Goal: Task Accomplishment & Management: Use online tool/utility

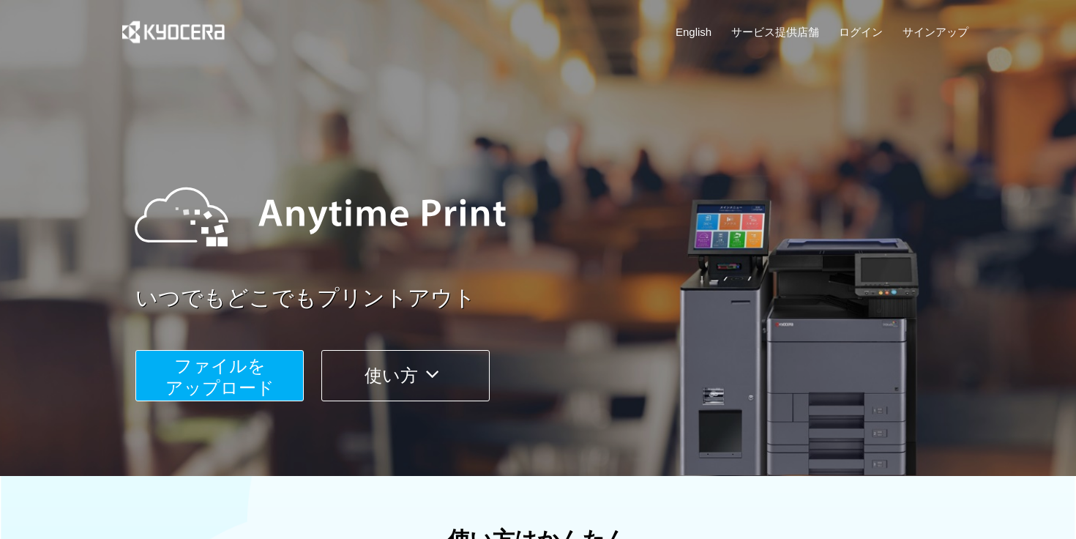
scroll to position [109, 0]
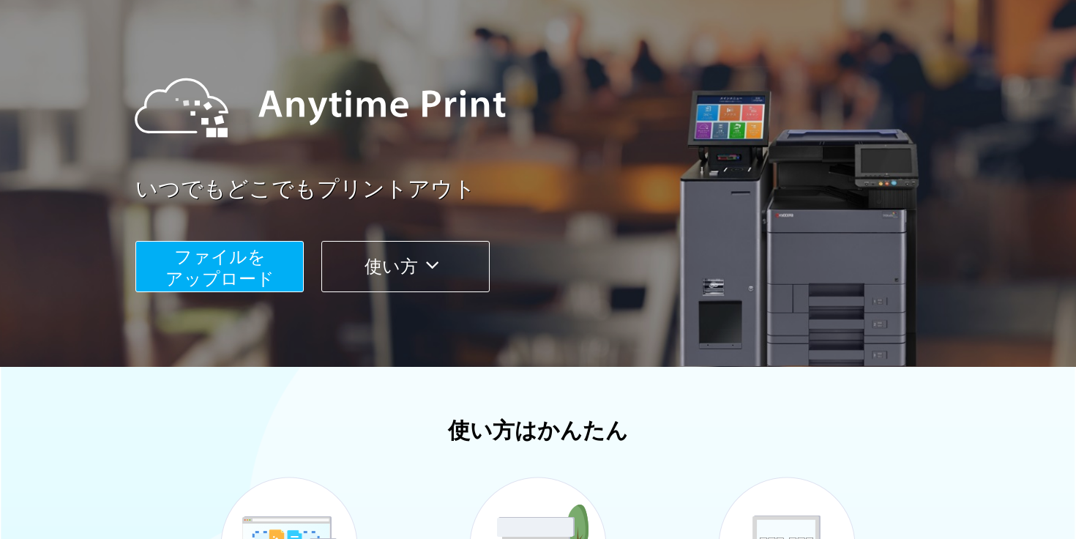
click at [207, 288] on button "ファイルを ​​アップロード" at bounding box center [219, 266] width 168 height 51
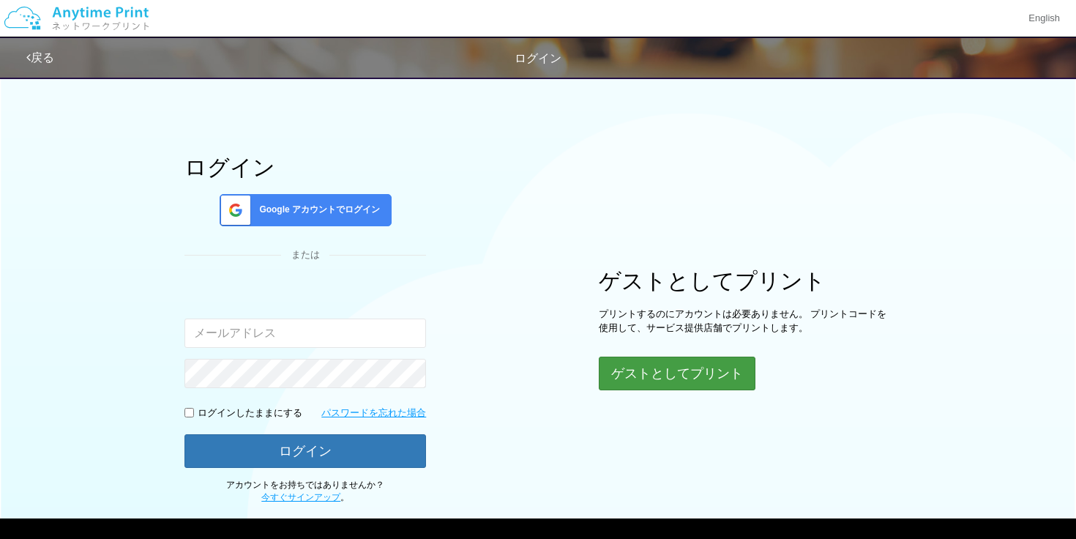
scroll to position [26, 0]
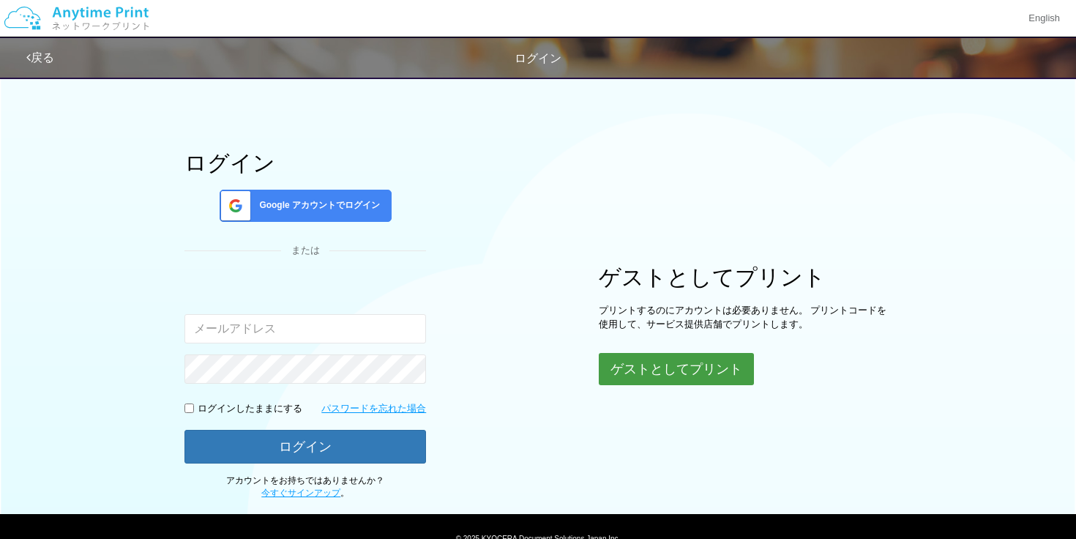
click at [607, 379] on button "ゲストとしてプリント" at bounding box center [676, 369] width 155 height 32
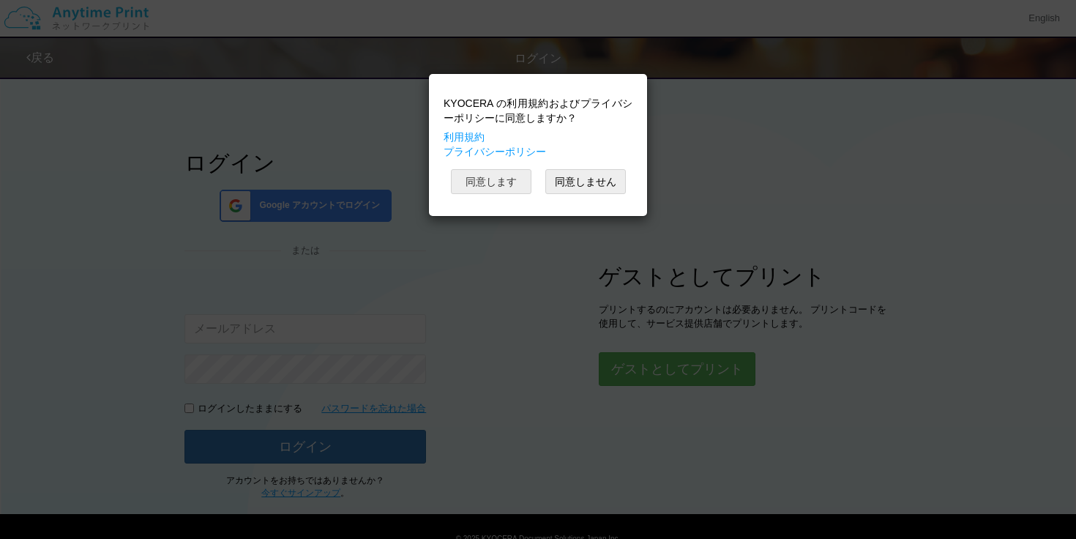
click at [499, 179] on button "同意します" at bounding box center [491, 181] width 81 height 25
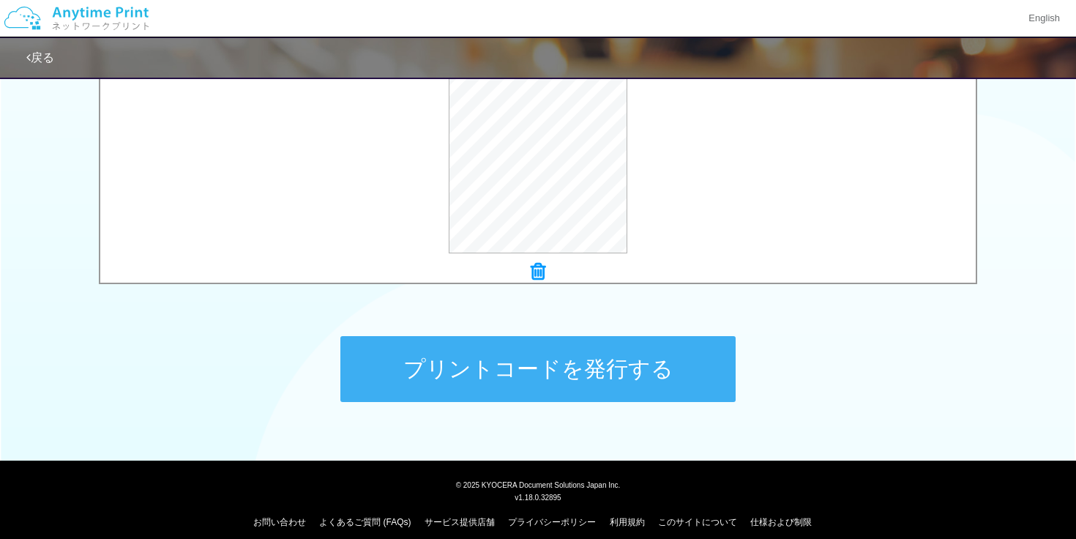
scroll to position [575, 0]
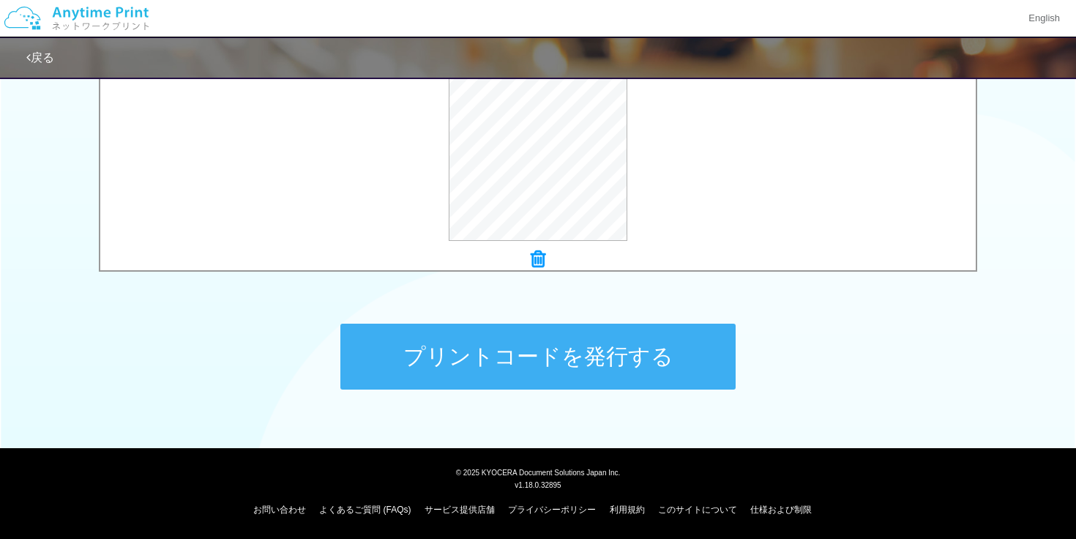
click at [622, 345] on button "プリントコードを発行する" at bounding box center [537, 357] width 395 height 66
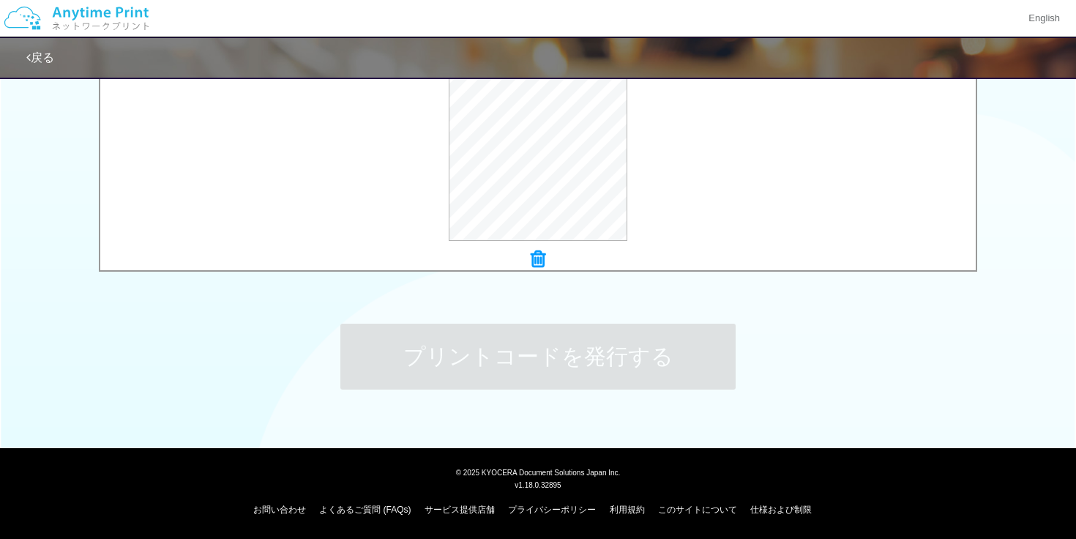
scroll to position [0, 0]
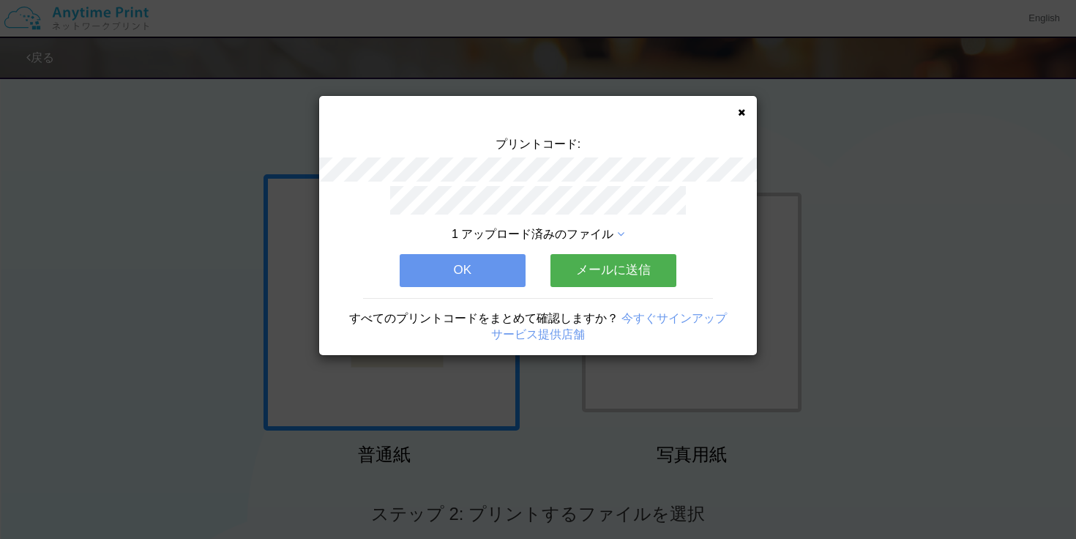
click at [739, 111] on icon at bounding box center [741, 113] width 7 height 10
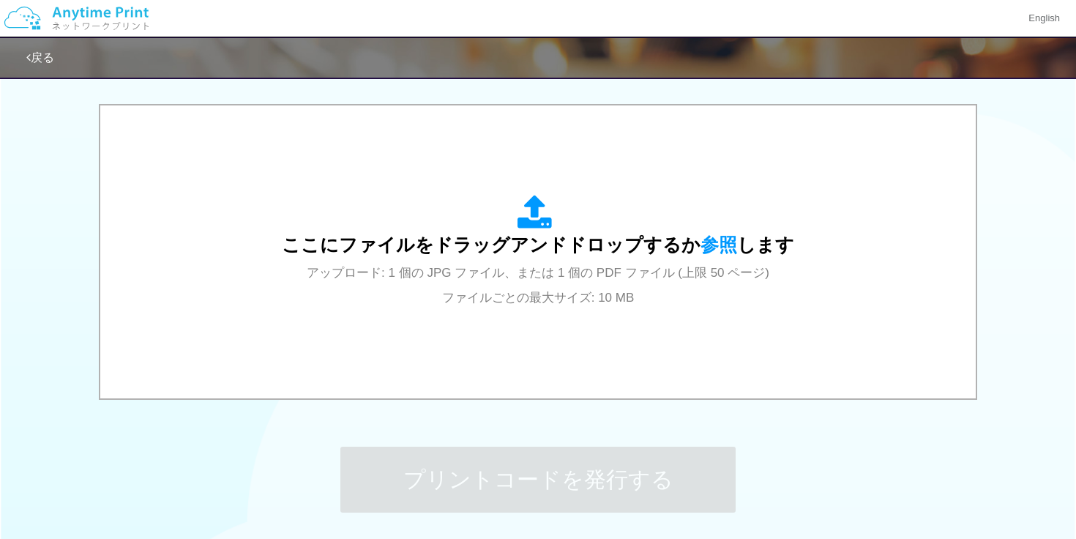
scroll to position [452, 0]
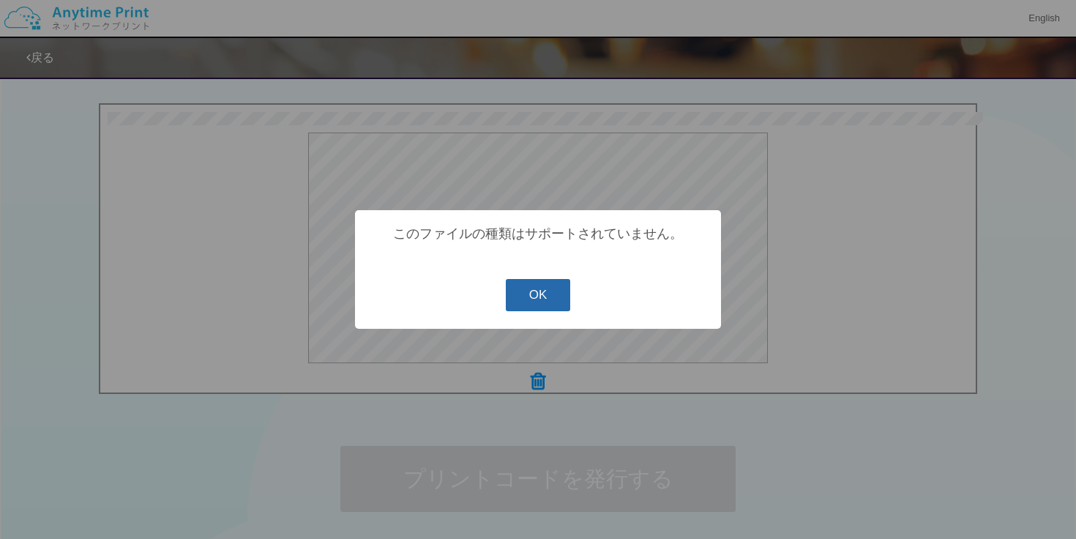
click at [563, 291] on button "OK" at bounding box center [538, 295] width 65 height 32
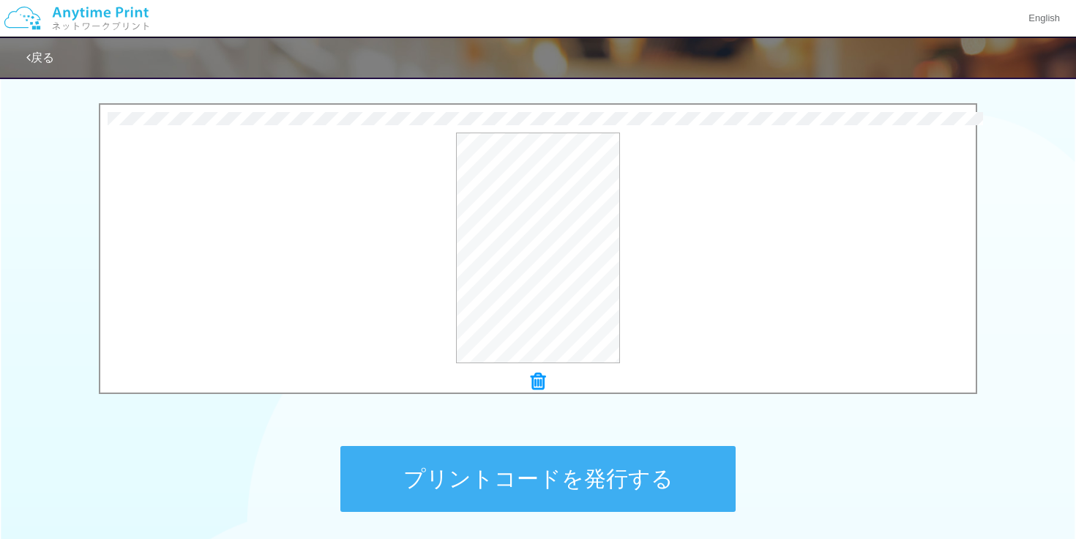
click at [592, 483] on button "プリントコードを発行する" at bounding box center [537, 479] width 395 height 66
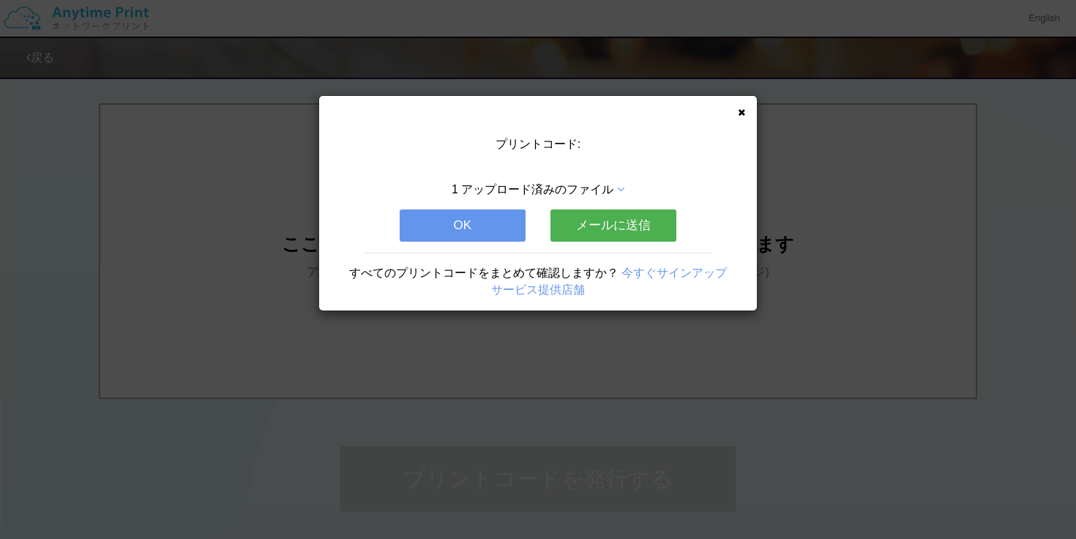
scroll to position [0, 0]
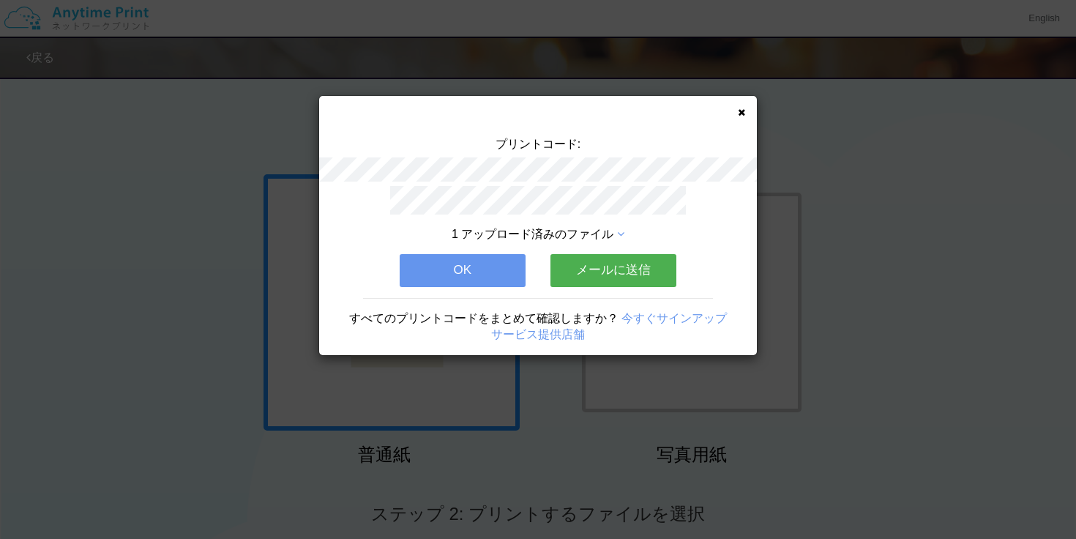
click at [738, 108] on icon at bounding box center [741, 113] width 7 height 10
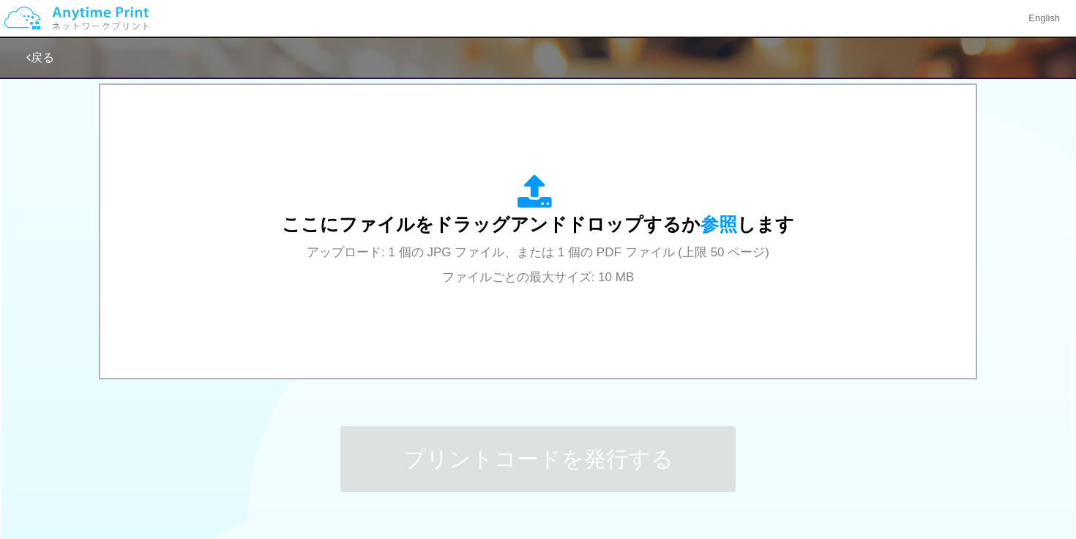
scroll to position [463, 0]
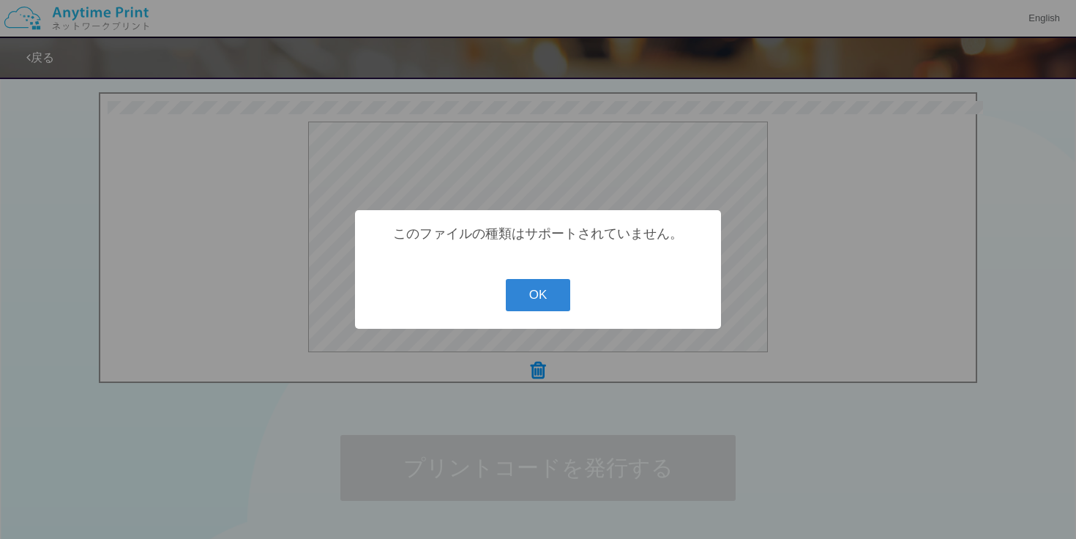
click at [547, 299] on button "OK" at bounding box center [538, 295] width 65 height 32
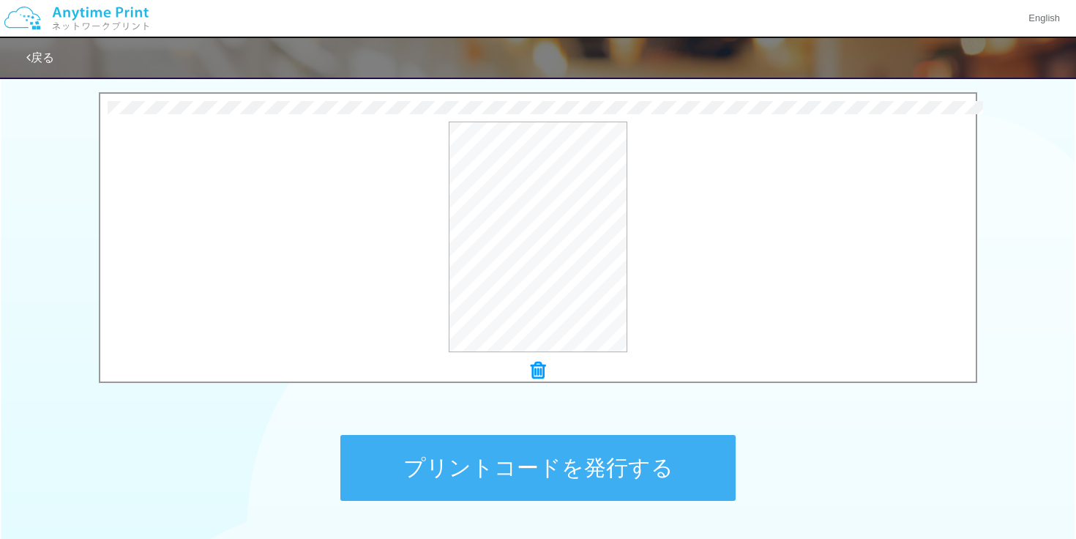
click at [630, 471] on button "プリントコードを発行する" at bounding box center [537, 468] width 395 height 66
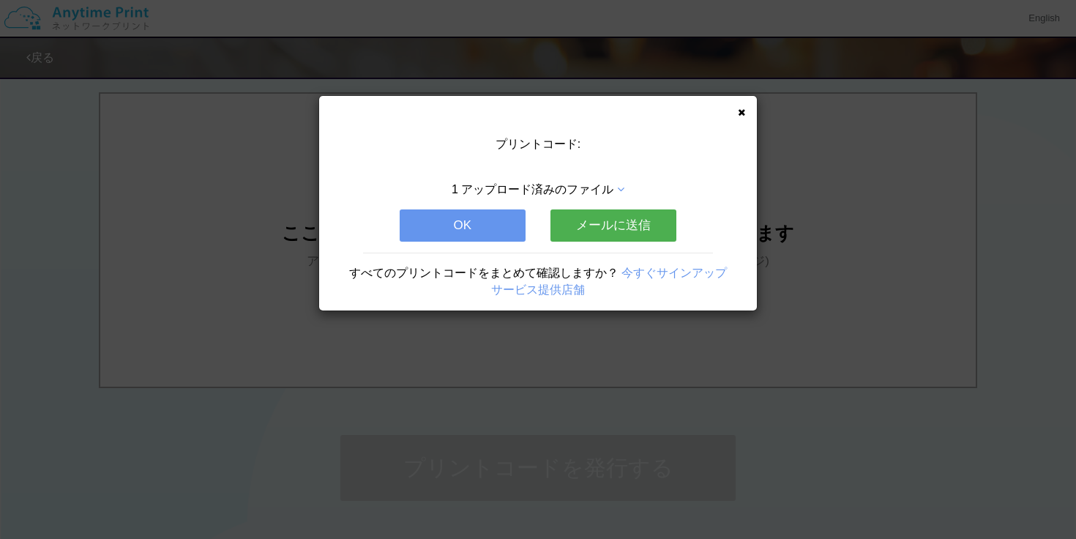
scroll to position [0, 0]
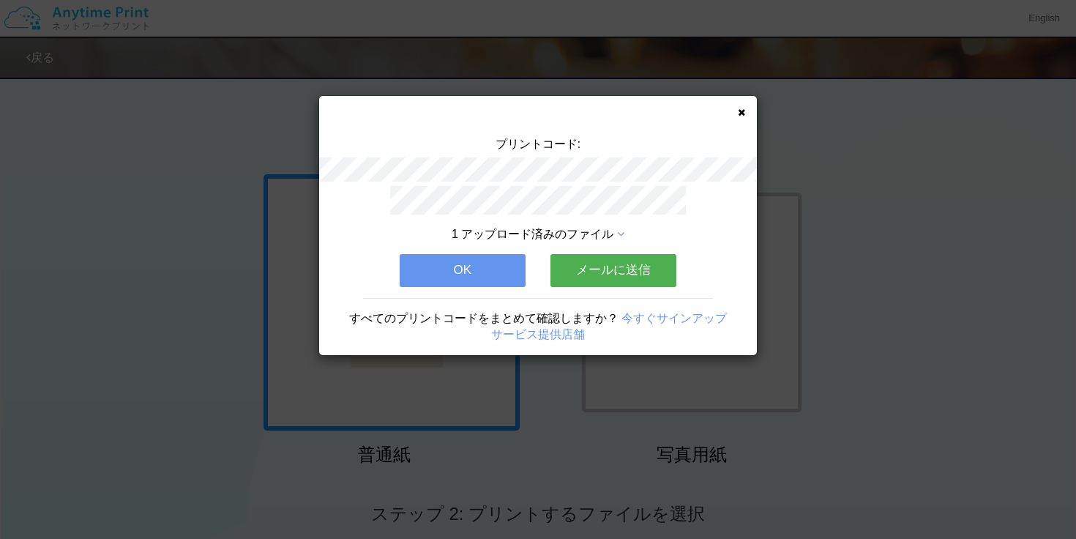
click at [475, 280] on button "OK" at bounding box center [463, 270] width 126 height 32
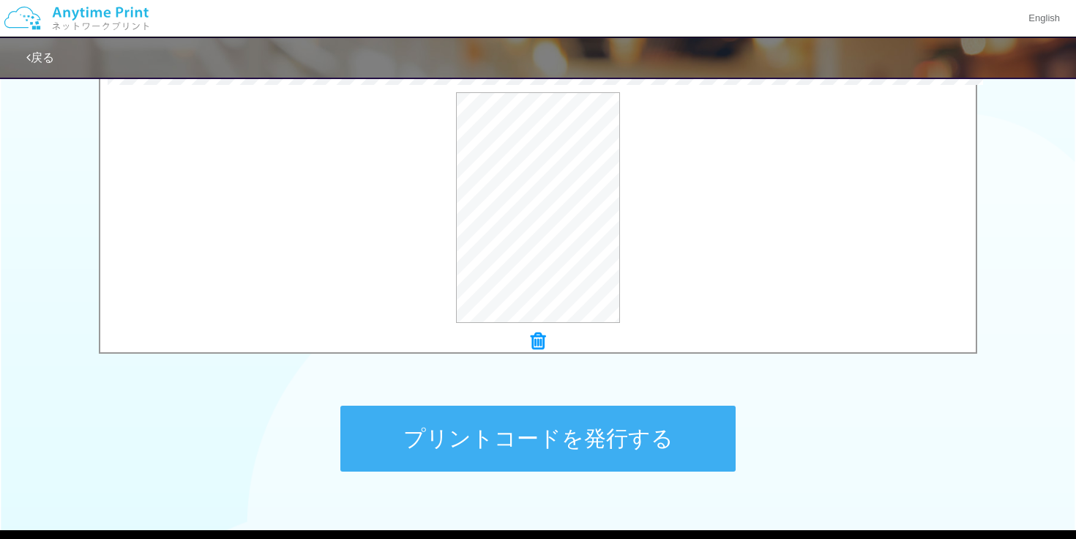
scroll to position [540, 0]
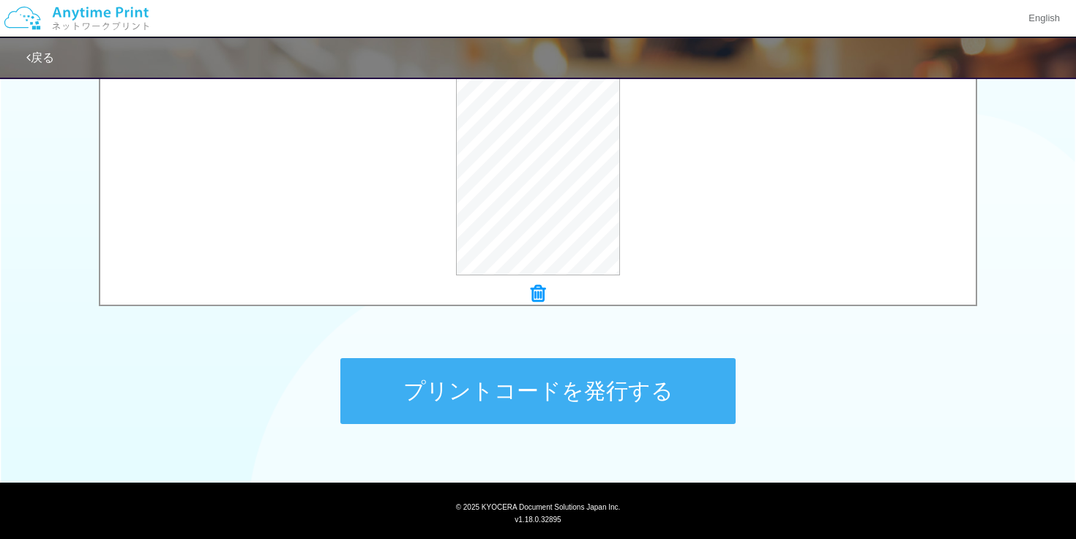
click at [634, 392] on button "プリントコードを発行する" at bounding box center [537, 391] width 395 height 66
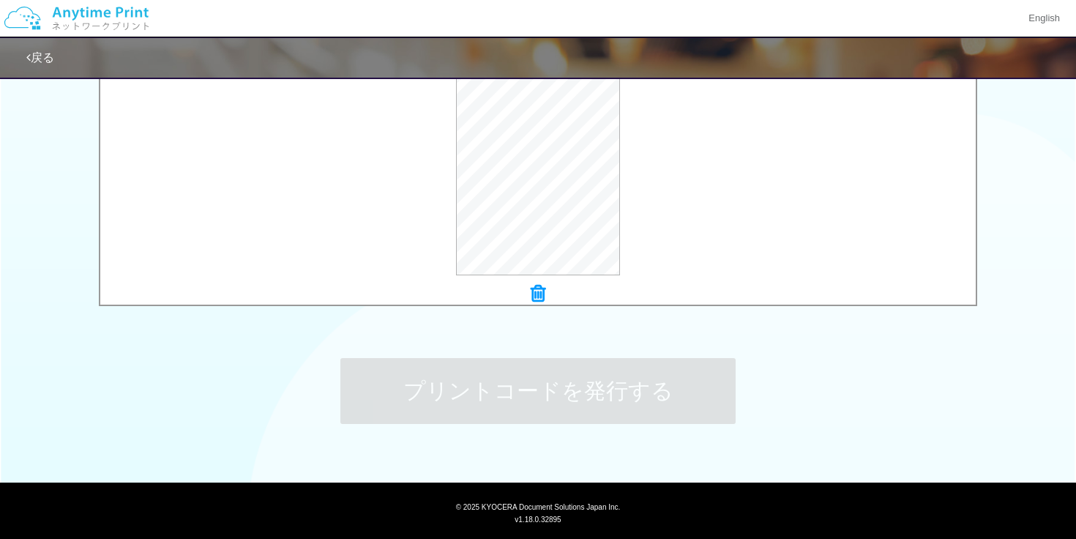
scroll to position [0, 0]
